Goal: Information Seeking & Learning: Learn about a topic

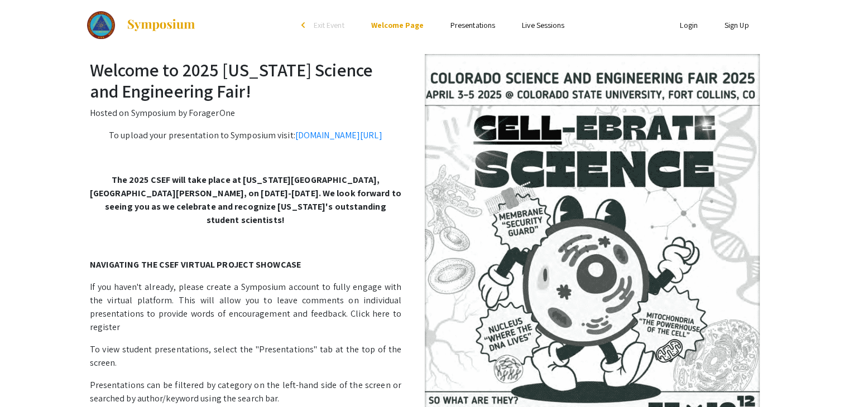
click at [459, 21] on link "Presentations" at bounding box center [472, 25] width 45 height 10
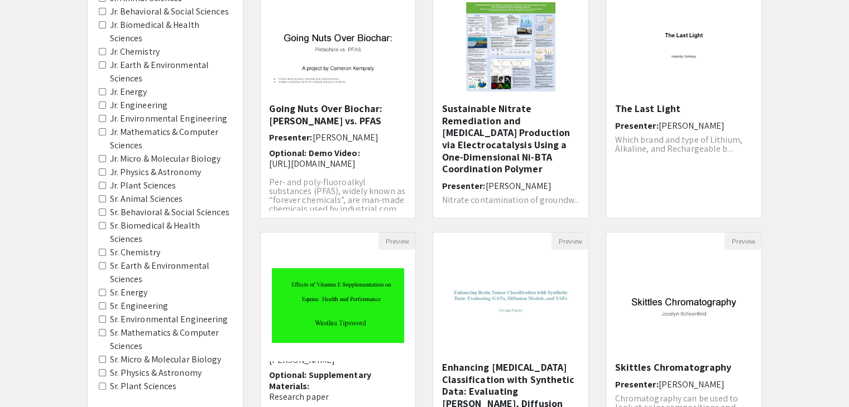
scroll to position [332, 0]
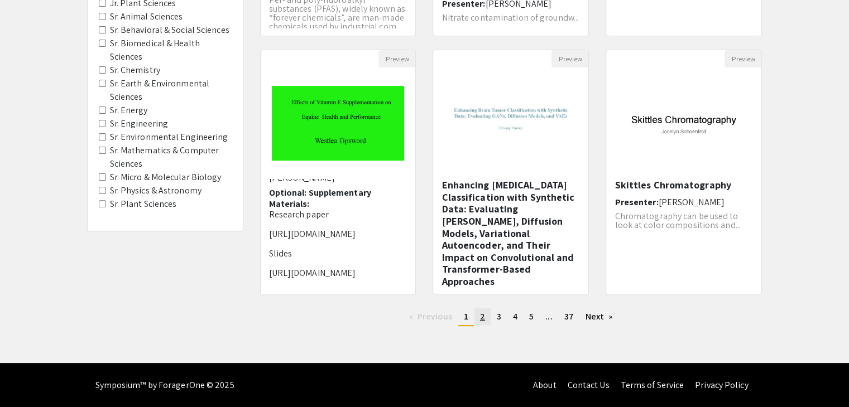
click at [484, 313] on link "page 2" at bounding box center [482, 317] width 16 height 17
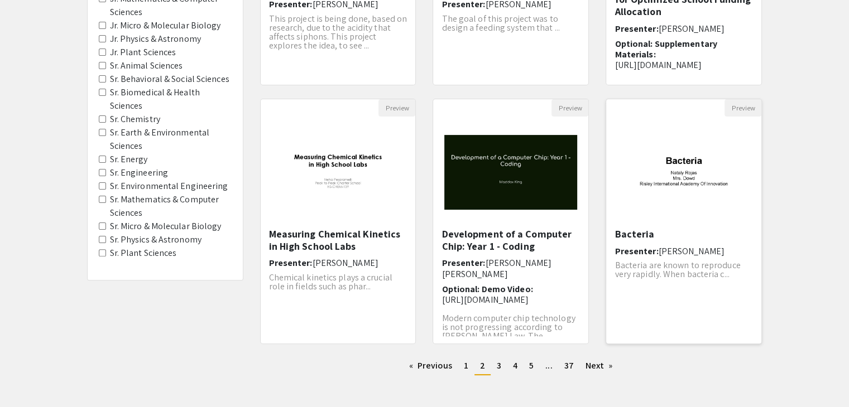
scroll to position [283, 0]
click at [500, 360] on link "page 3" at bounding box center [499, 365] width 16 height 17
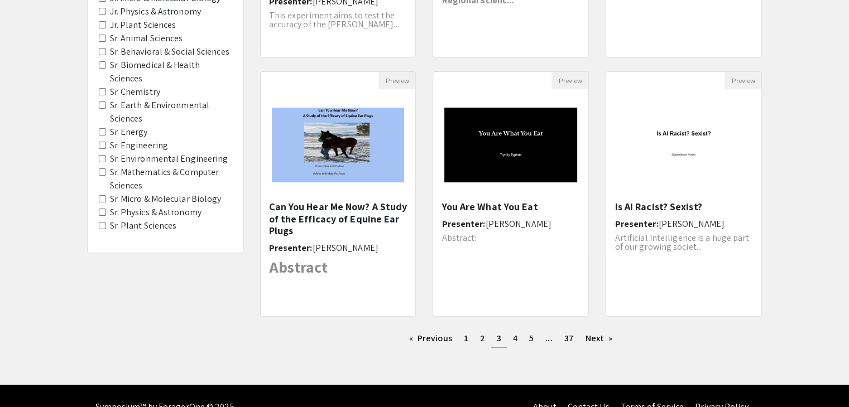
scroll to position [314, 0]
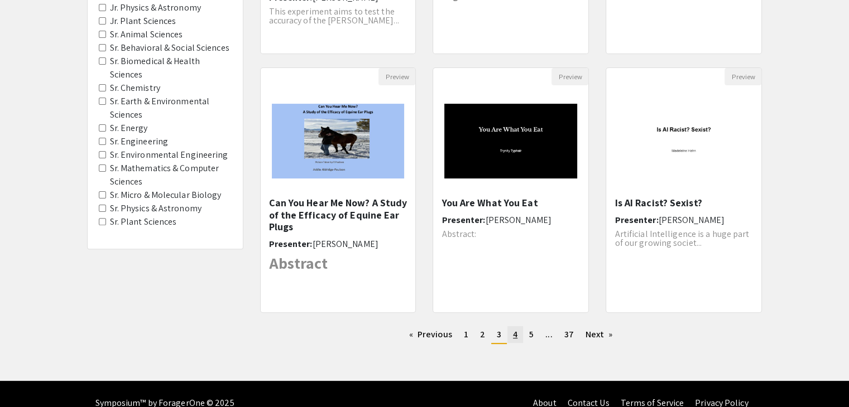
click at [513, 333] on span "4" at bounding box center [515, 335] width 4 height 12
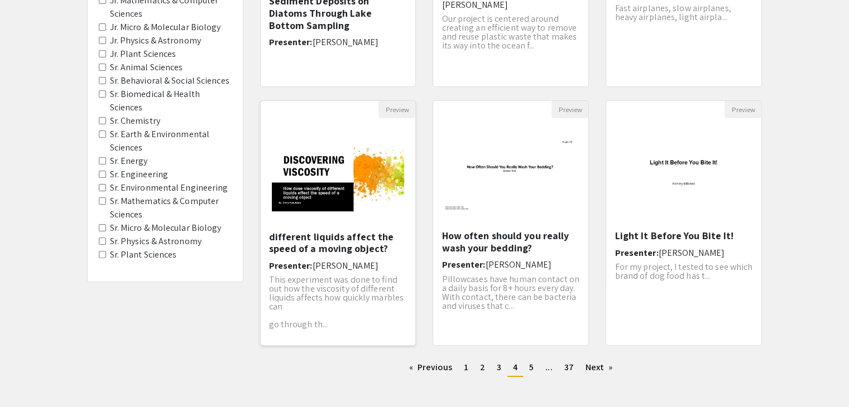
scroll to position [281, 0]
click at [532, 362] on span "5" at bounding box center [531, 368] width 4 height 12
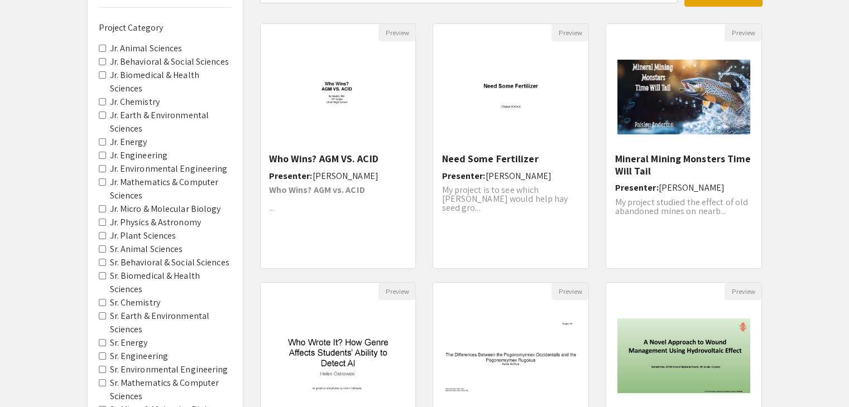
scroll to position [95, 0]
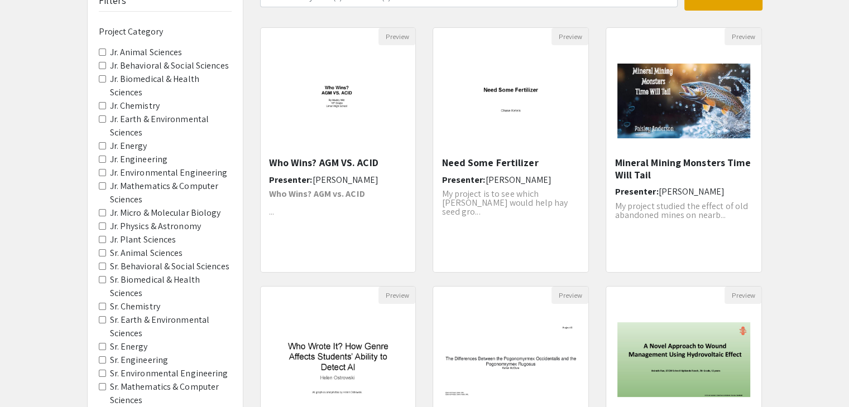
click at [102, 102] on Chemistry "Jr. Chemistry" at bounding box center [102, 105] width 7 height 7
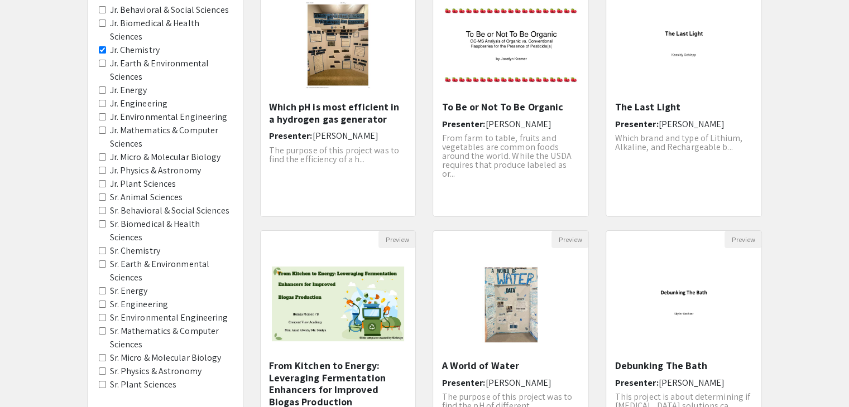
scroll to position [152, 0]
click at [103, 46] on Chemistry "Jr. Chemistry" at bounding box center [102, 49] width 7 height 7
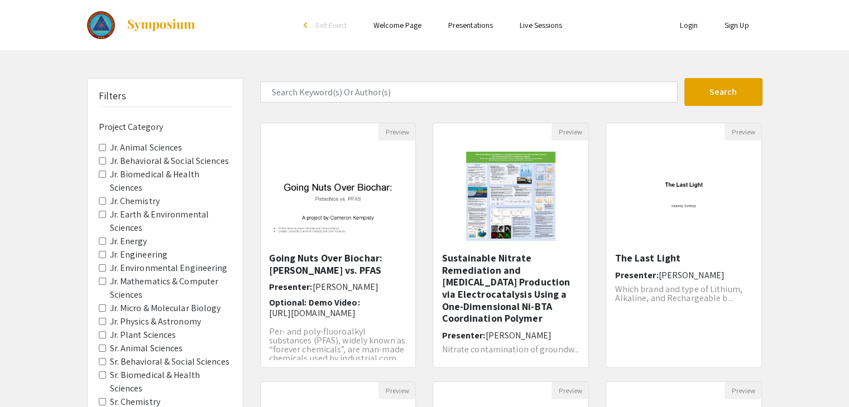
click at [102, 251] on Engineering "Jr. Engineering" at bounding box center [102, 254] width 7 height 7
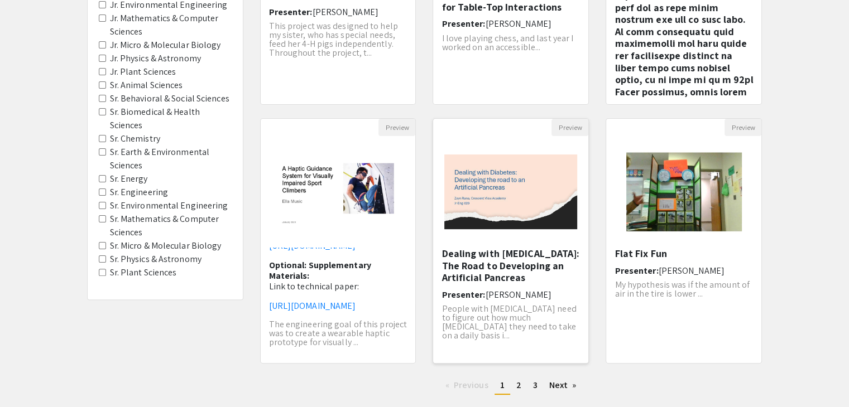
scroll to position [263, 0]
click at [516, 380] on span "2" at bounding box center [518, 385] width 5 height 12
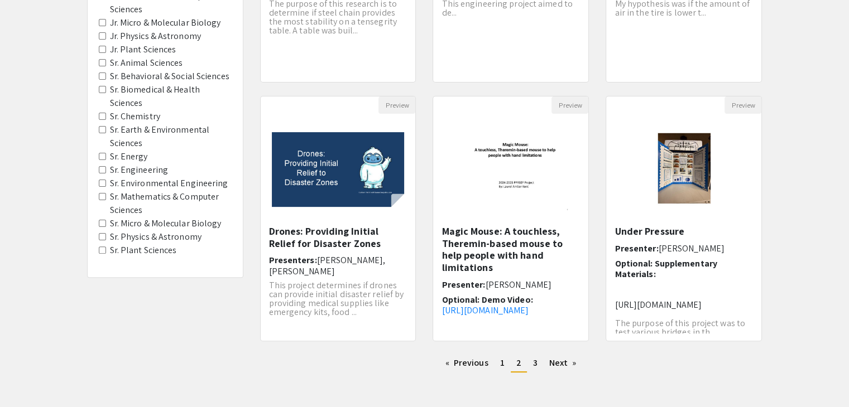
scroll to position [211, 0]
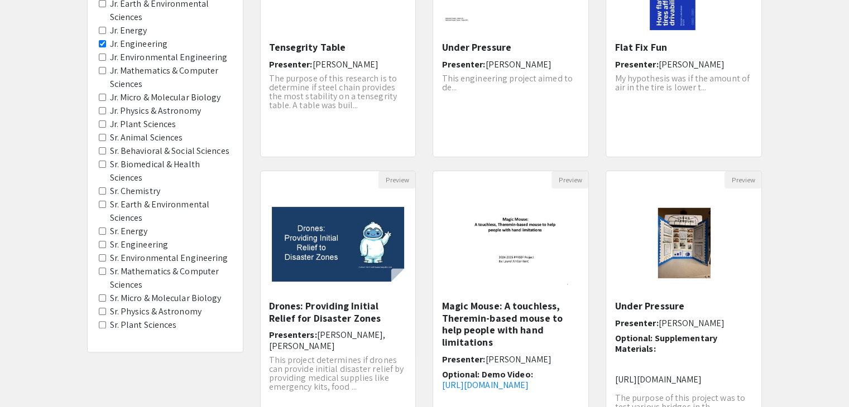
click at [101, 40] on Engineering "Jr. Engineering" at bounding box center [102, 43] width 7 height 7
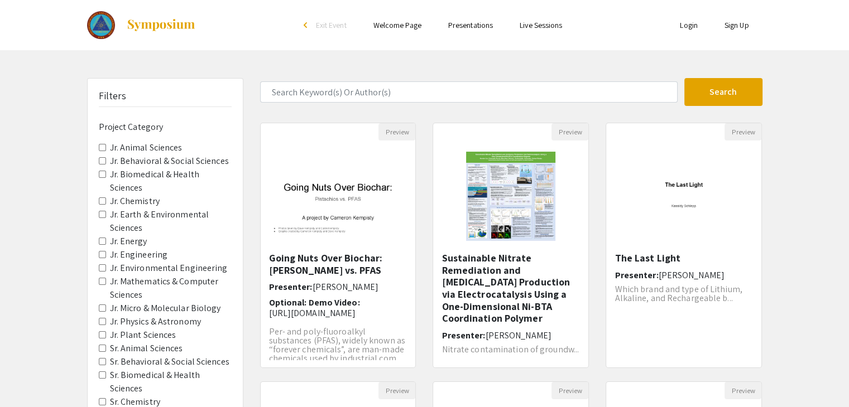
click at [98, 255] on div "Filters Project Category Jr. Animal Sciences Jr. Behavioral & Social Sciences J…" at bounding box center [165, 321] width 155 height 484
click at [100, 264] on Engineering "Jr. Environmental Engineering" at bounding box center [102, 267] width 7 height 7
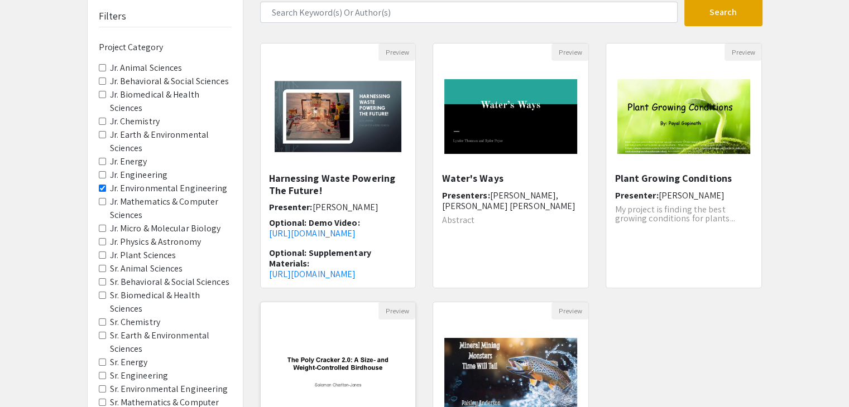
scroll to position [75, 0]
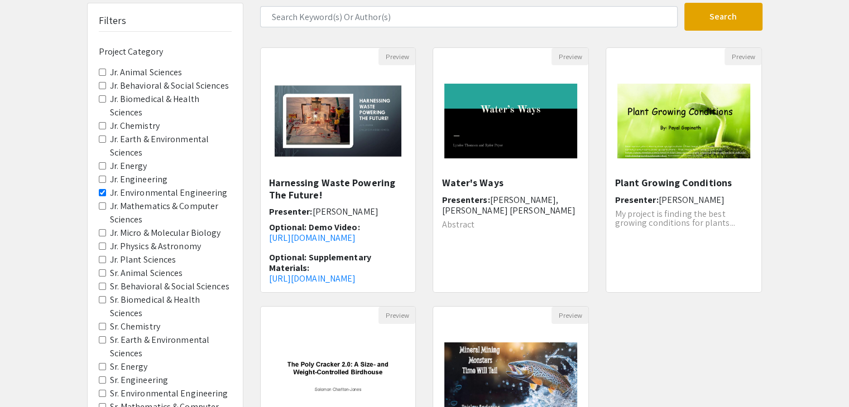
click at [100, 189] on Engineering "Jr. Environmental Engineering" at bounding box center [102, 192] width 7 height 7
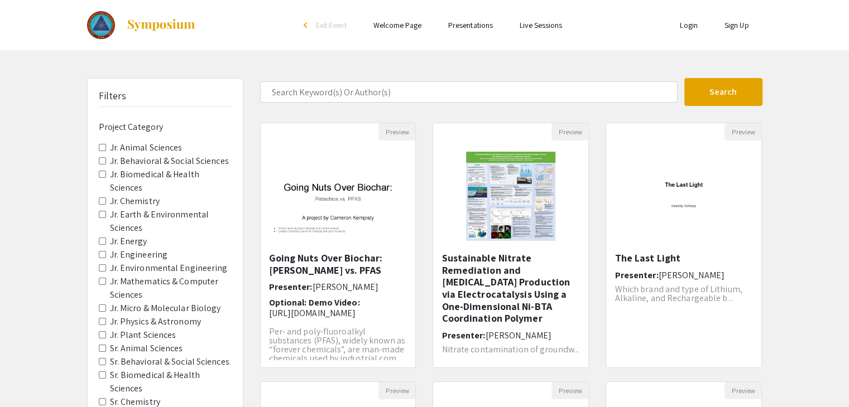
click at [100, 153] on span "Jr. Animal Sciences" at bounding box center [165, 147] width 133 height 13
click at [97, 160] on div "Filters Project Category Jr. Animal Sciences Jr. Behavioral & Social Sciences J…" at bounding box center [165, 321] width 155 height 484
